Goal: Transaction & Acquisition: Download file/media

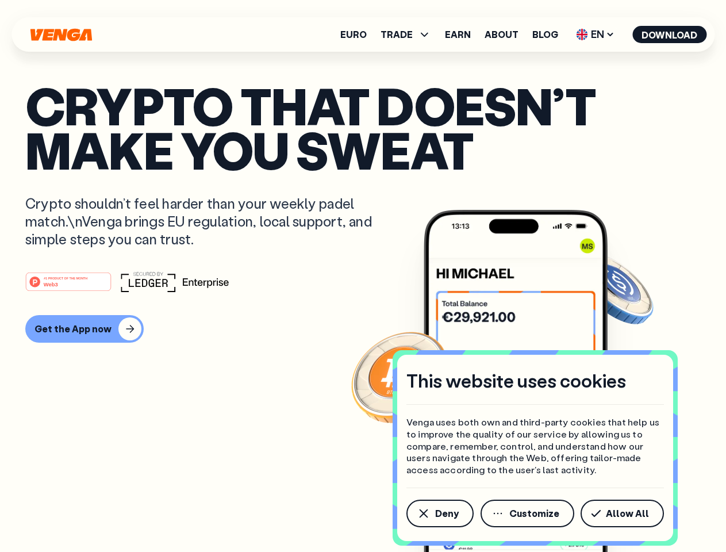
click at [363, 276] on div "#1 PRODUCT OF THE MONTH Web3" at bounding box center [363, 281] width 676 height 21
click at [439, 514] on span "Deny" at bounding box center [447, 513] width 24 height 9
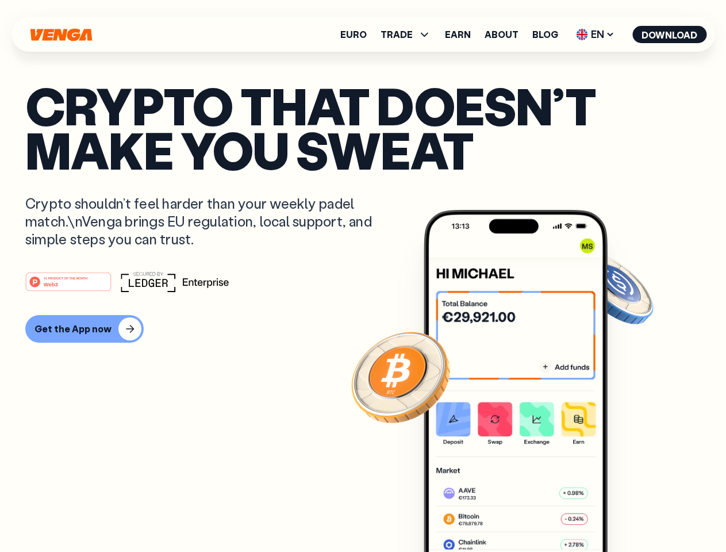
click at [529, 514] on img at bounding box center [516, 402] width 184 height 385
click at [625, 514] on article "Crypto that doesn’t make you sweat Crypto shouldn’t feel harder than your weekl…" at bounding box center [363, 298] width 676 height 431
click at [409, 35] on span "TRADE" at bounding box center [397, 34] width 32 height 9
click at [596, 35] on span "EN" at bounding box center [595, 34] width 47 height 18
click at [670, 35] on button "Download" at bounding box center [670, 34] width 74 height 17
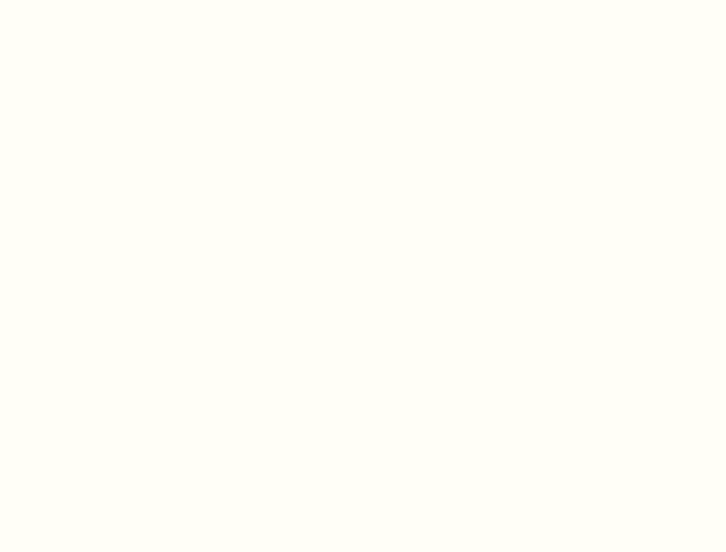
click at [83, 0] on html "This website uses cookies Venga uses both own and third-party cookies that help…" at bounding box center [363, 0] width 726 height 0
click at [70, 0] on html "This website uses cookies Venga uses both own and third-party cookies that help…" at bounding box center [363, 0] width 726 height 0
